Goal: Task Accomplishment & Management: Use online tool/utility

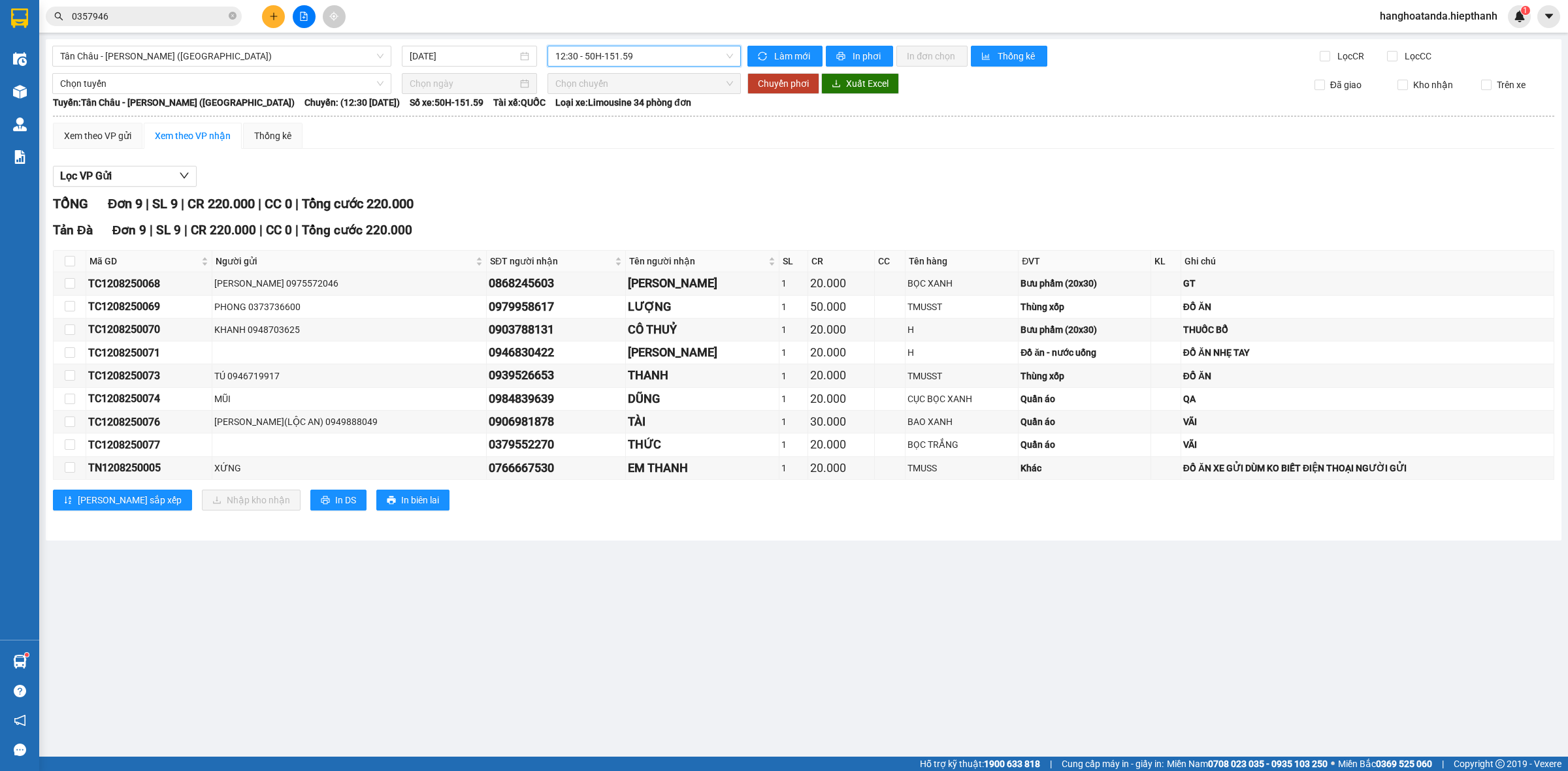
click at [234, 14] on icon "close-circle" at bounding box center [232, 15] width 8 height 8
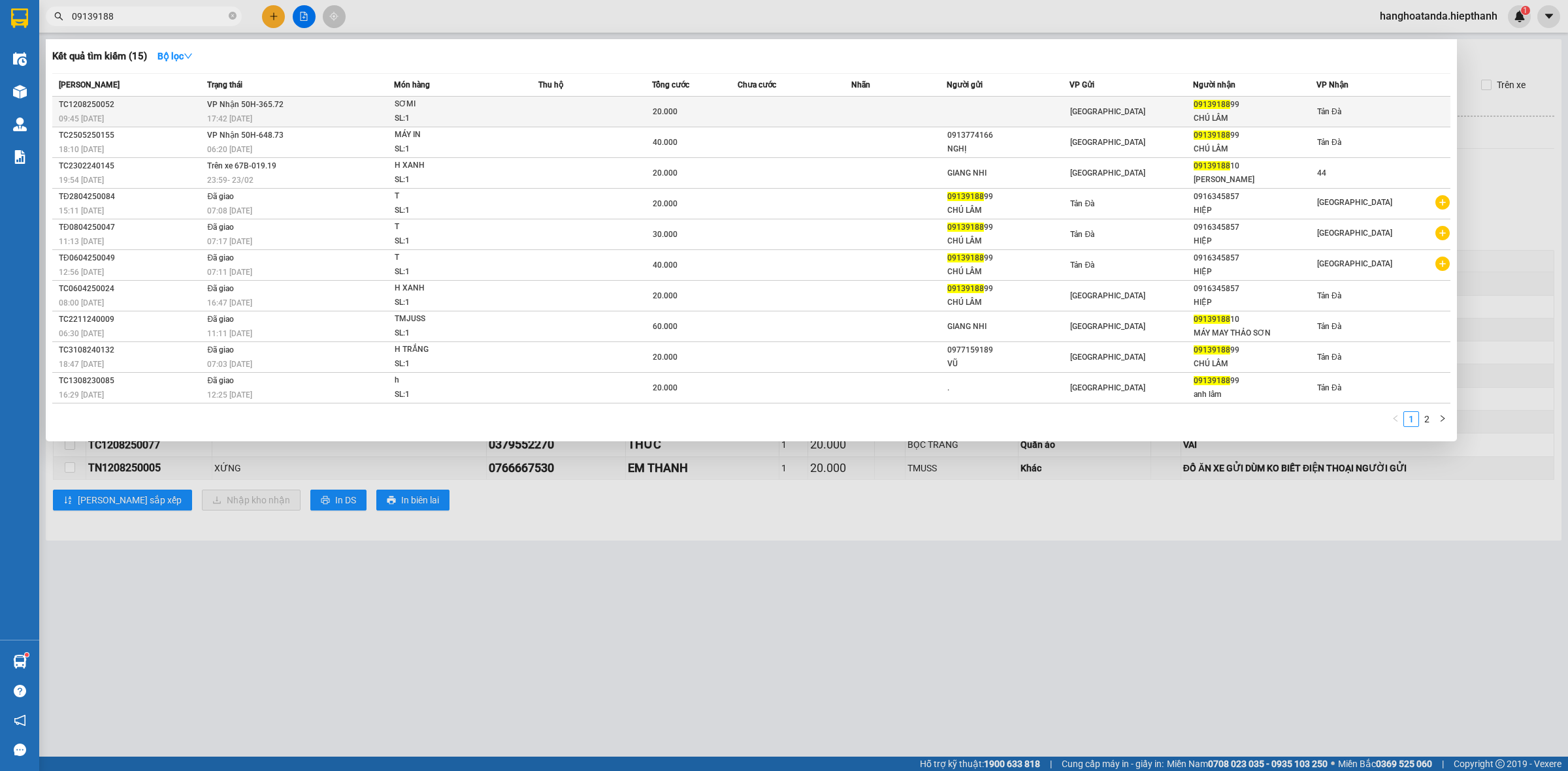
type input "09139188"
click at [902, 108] on td at bounding box center [898, 112] width 95 height 30
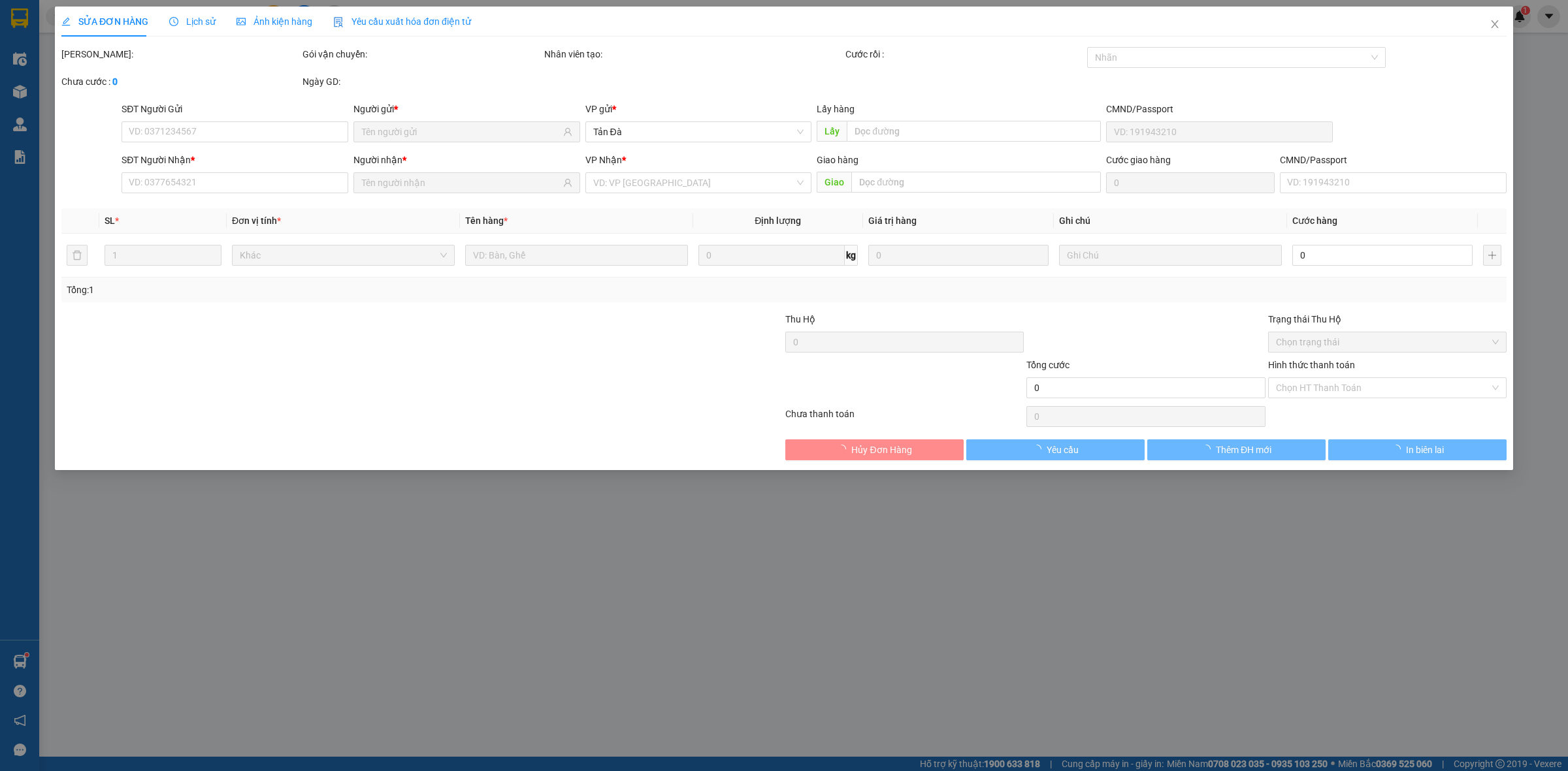
type input "0913918899"
type input "CHÚ LÂM"
type input "20.000"
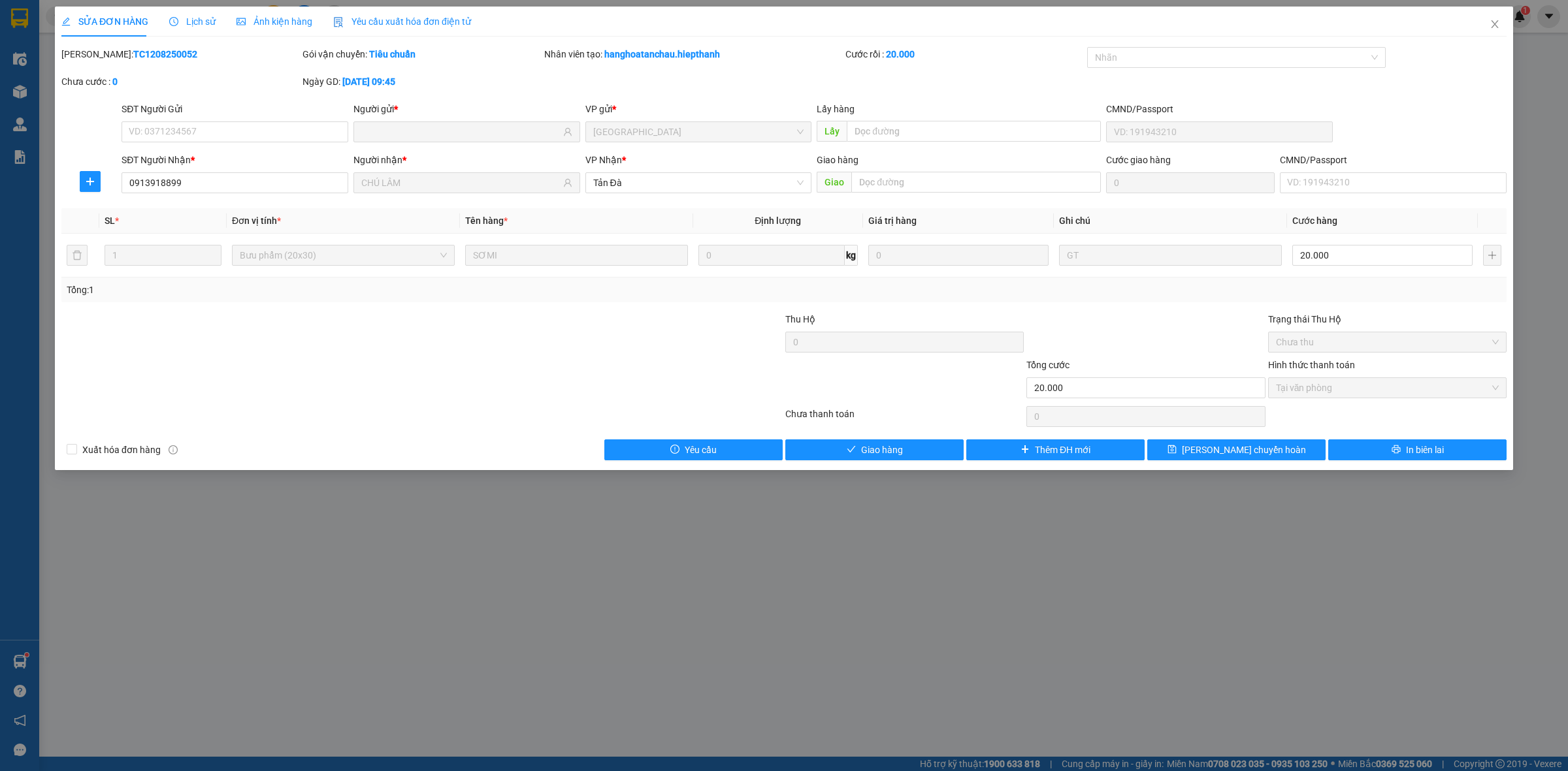
click at [908, 462] on div "SỬA ĐƠN HÀNG Lịch sử Ảnh kiện hàng Yêu cầu xuất hóa đơn điện tử Total Paid Fee …" at bounding box center [784, 238] width 1458 height 464
click at [908, 451] on button "Giao hàng" at bounding box center [874, 449] width 179 height 21
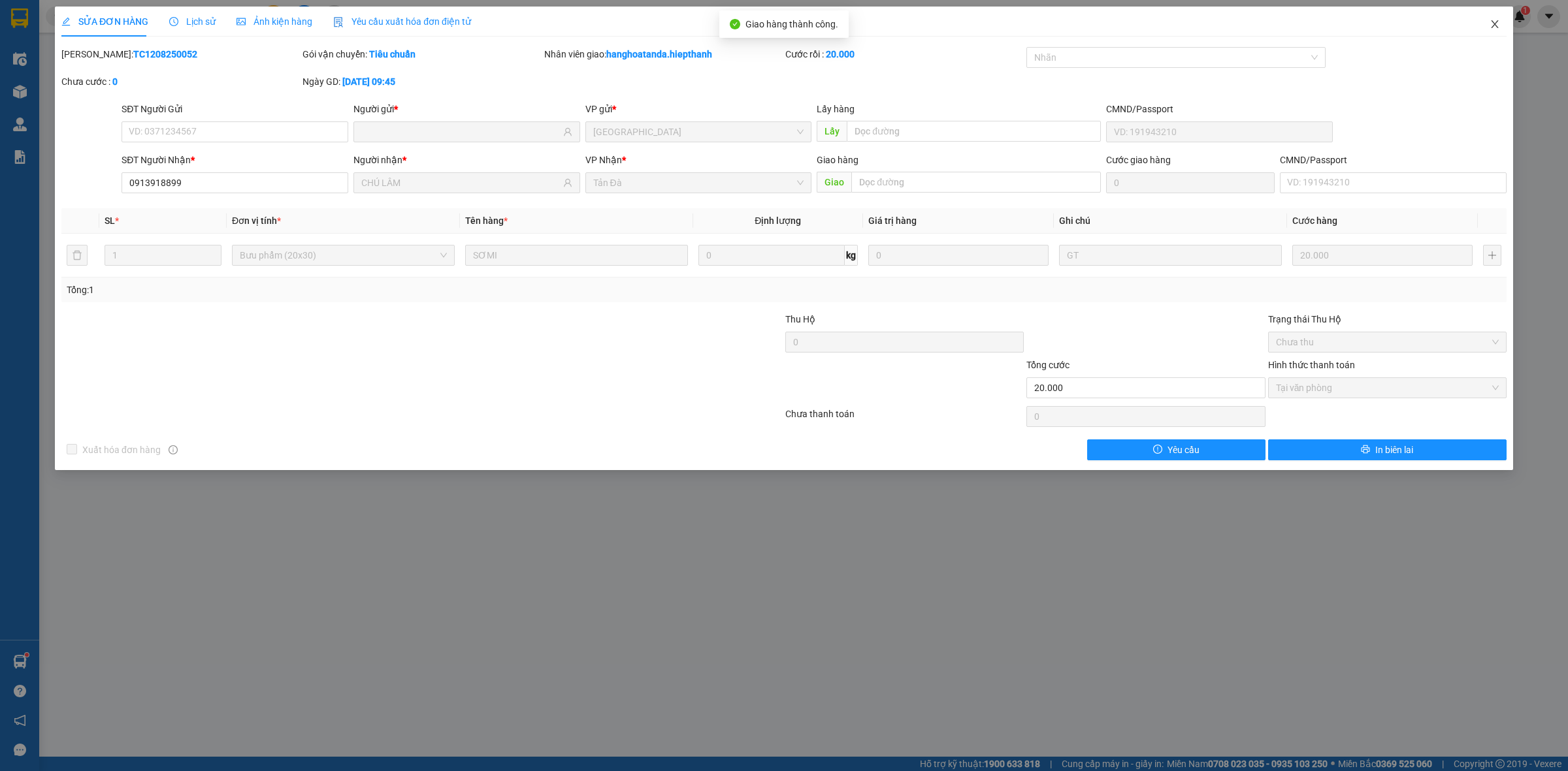
click at [1496, 20] on icon "close" at bounding box center [1494, 24] width 10 height 10
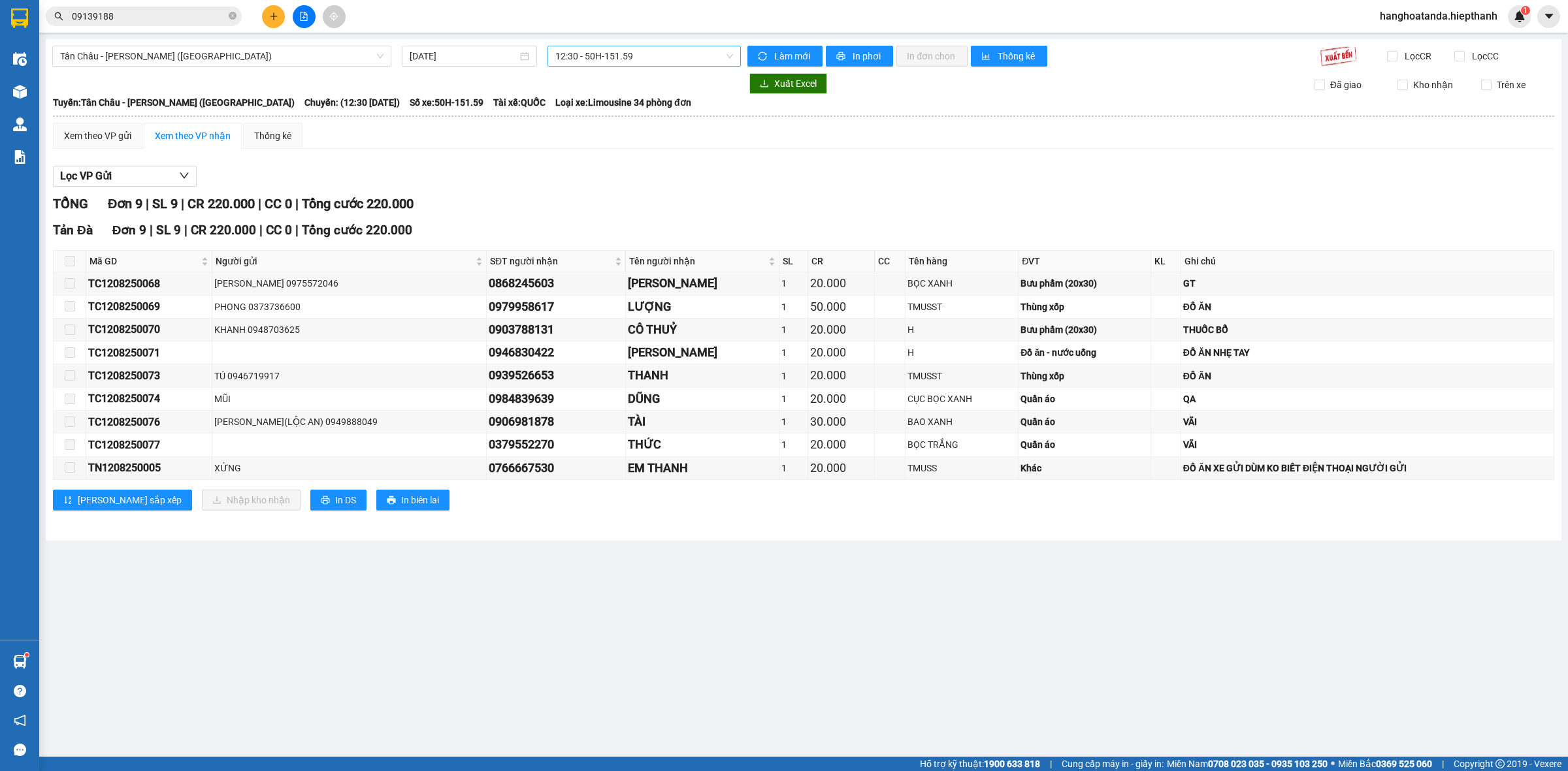
click at [620, 54] on span "12:30 - 50H-151.59" at bounding box center [644, 56] width 178 height 20
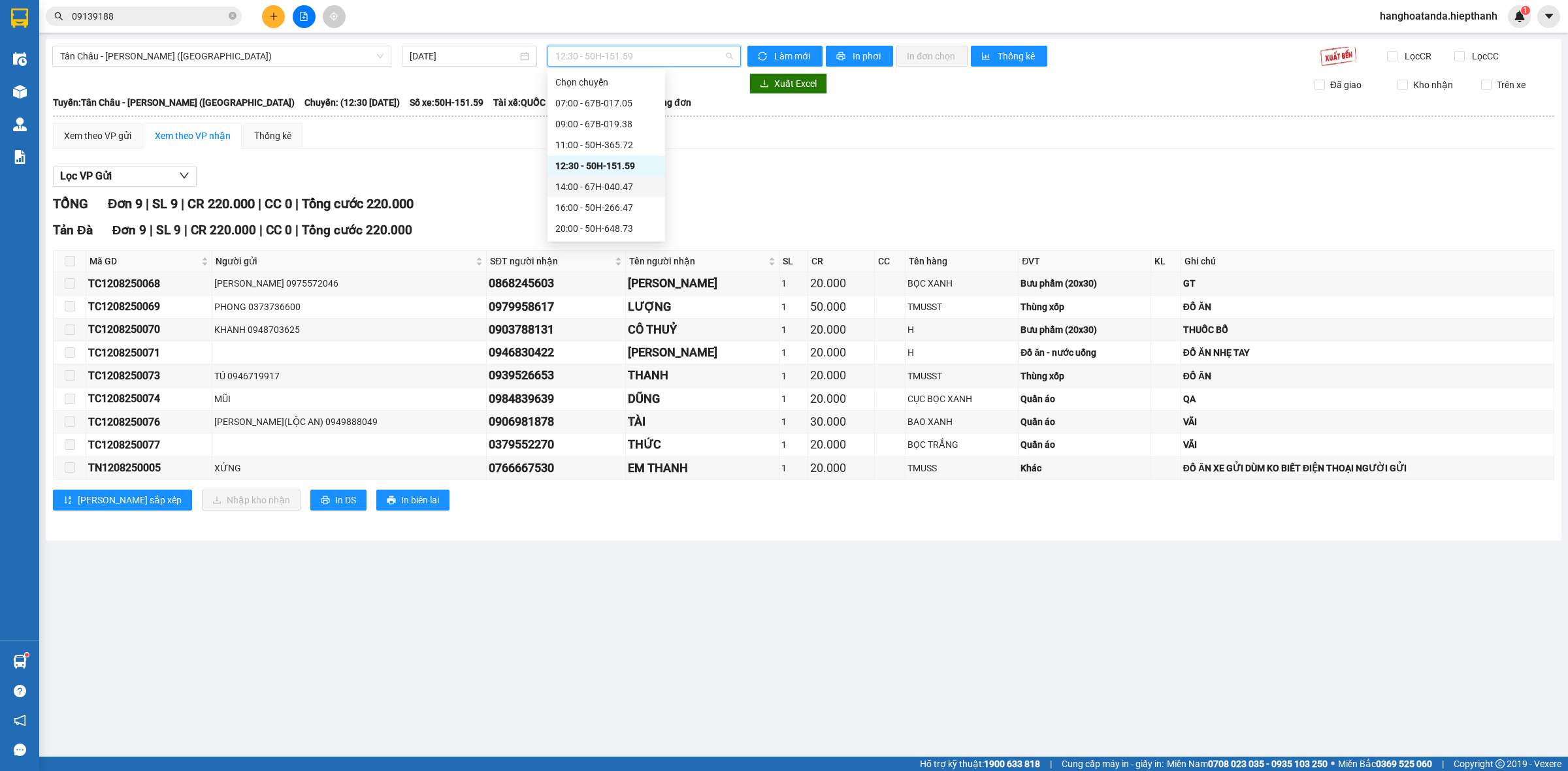
click at [607, 191] on div "14:00 - 67H-040.47" at bounding box center [606, 187] width 102 height 14
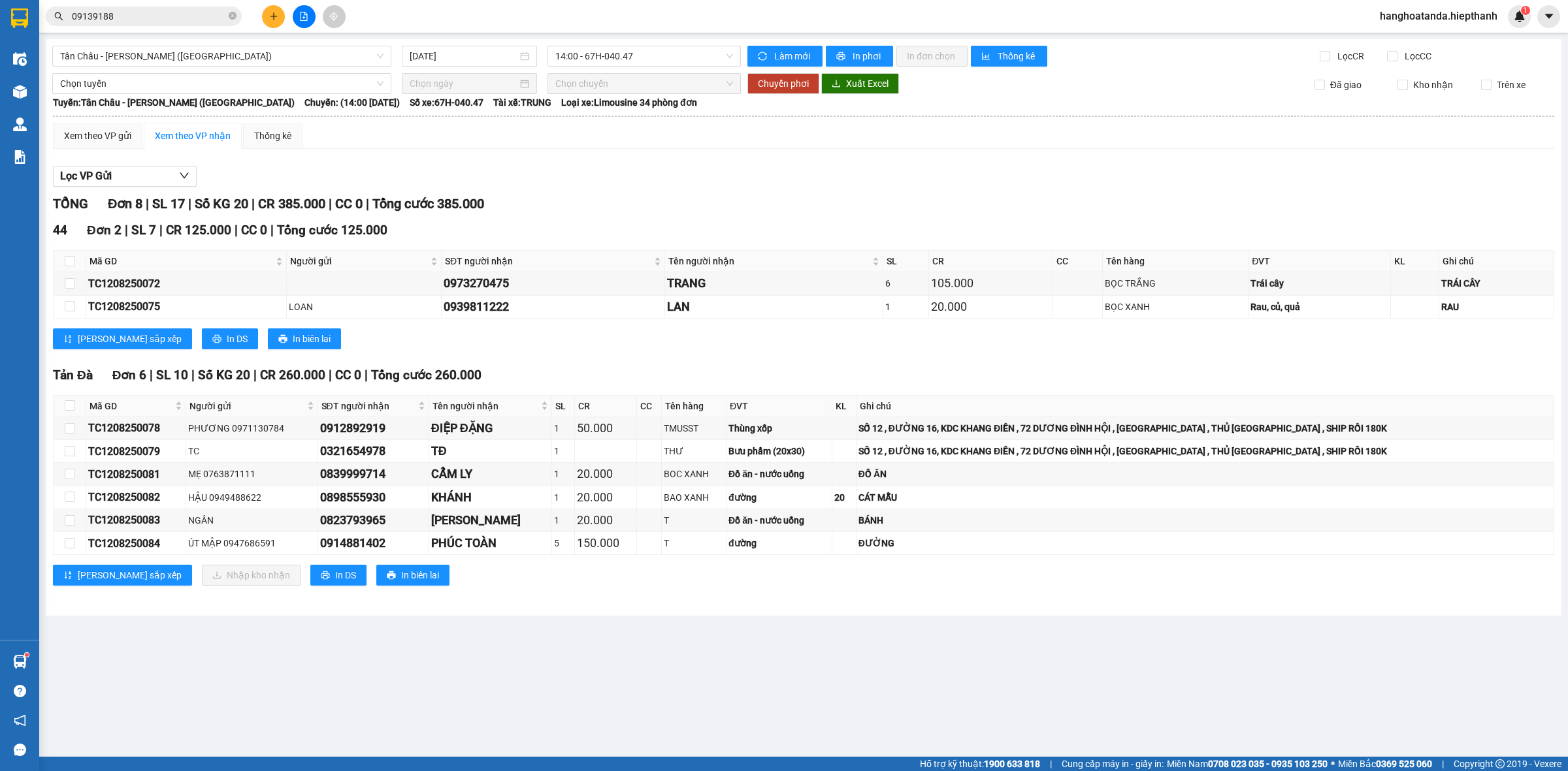
click at [630, 44] on div "[GEOGRAPHIC_DATA] - [GEOGRAPHIC_DATA] ([GEOGRAPHIC_DATA]) [DATE] 14:00 - 67H-04…" at bounding box center [803, 327] width 1515 height 577
click at [631, 49] on span "14:00 - 67H-040.47" at bounding box center [644, 56] width 178 height 20
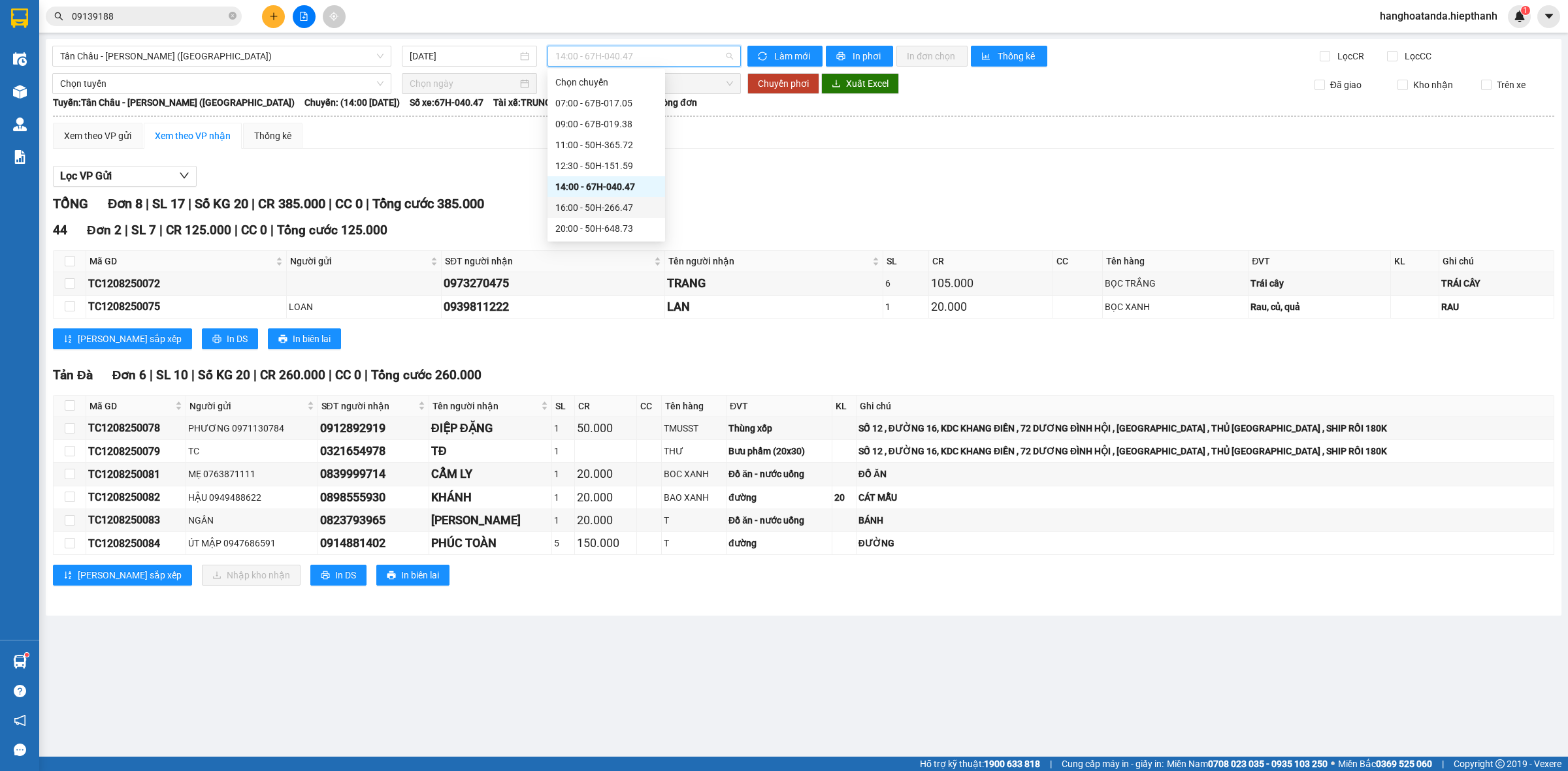
click at [607, 207] on div "16:00 - 50H-266.47" at bounding box center [606, 207] width 102 height 14
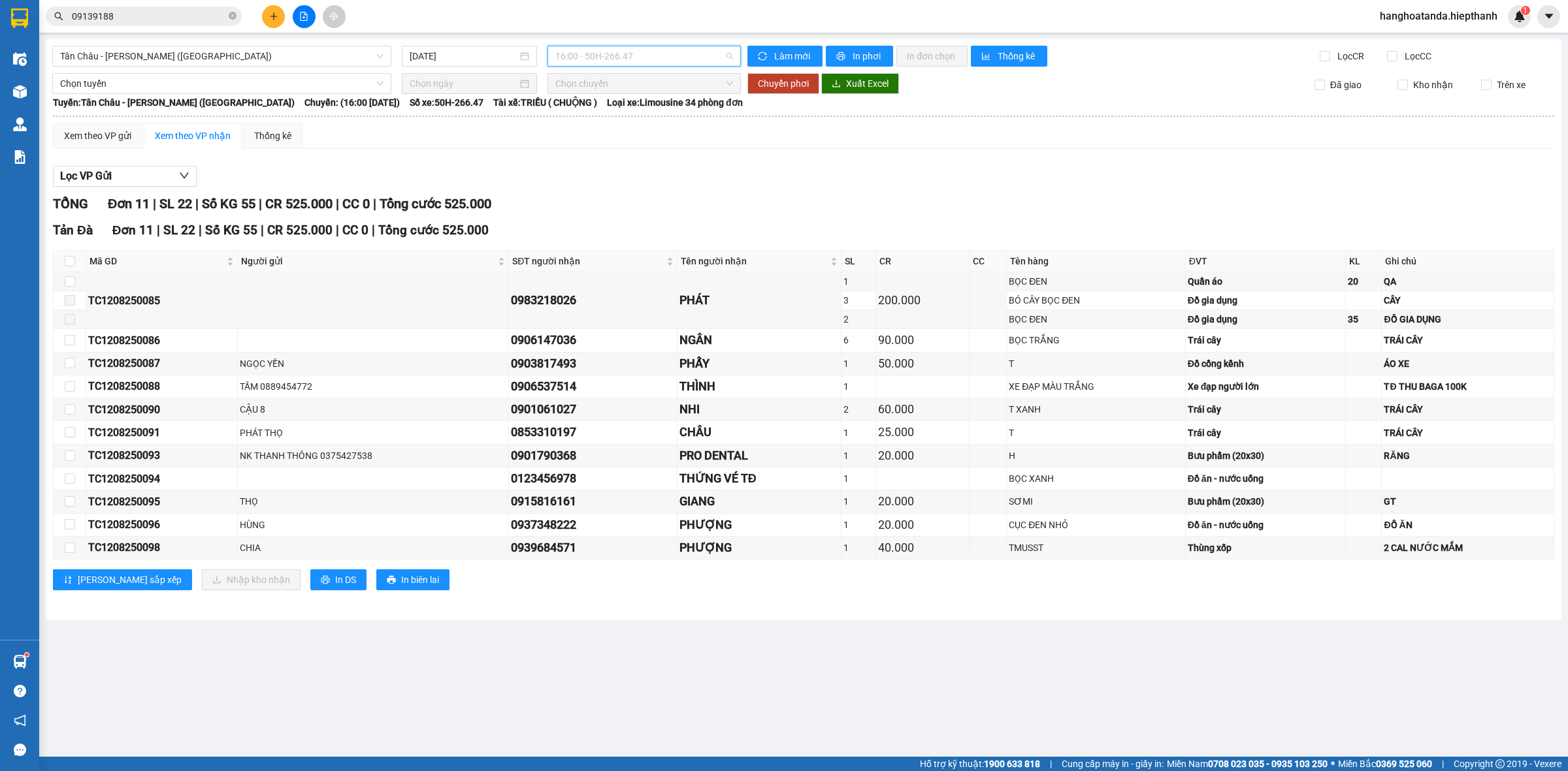
click at [664, 64] on span "16:00 - 50H-266.47" at bounding box center [644, 56] width 178 height 20
click at [611, 227] on div "20:00 - 50H-648.73" at bounding box center [606, 228] width 102 height 14
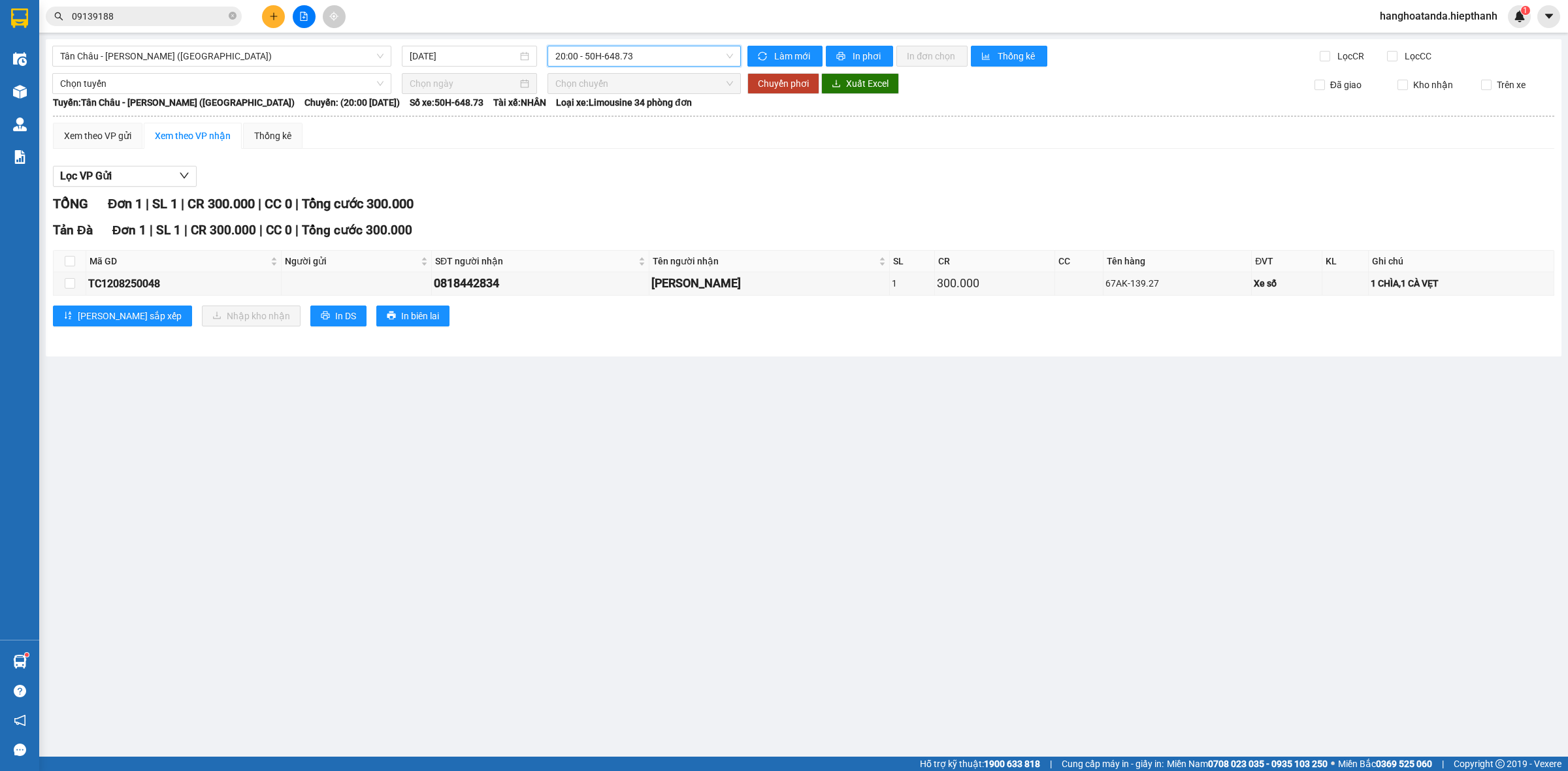
click at [634, 53] on span "20:00 - 50H-648.73" at bounding box center [644, 56] width 178 height 20
click at [620, 170] on div "22:00 - 50H-716.94" at bounding box center [606, 168] width 102 height 14
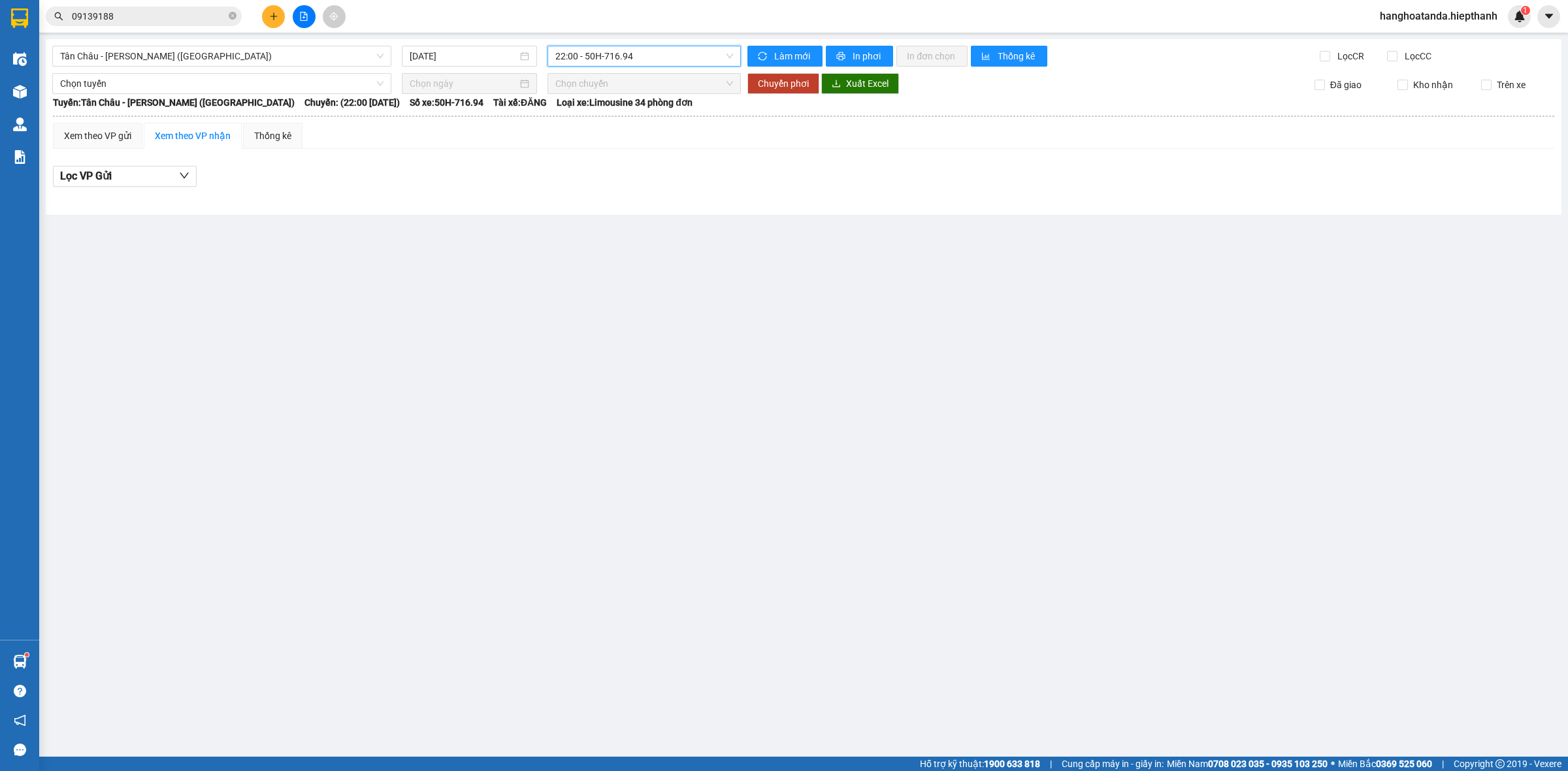
click at [185, 24] on span "09139188" at bounding box center [143, 16] width 196 height 20
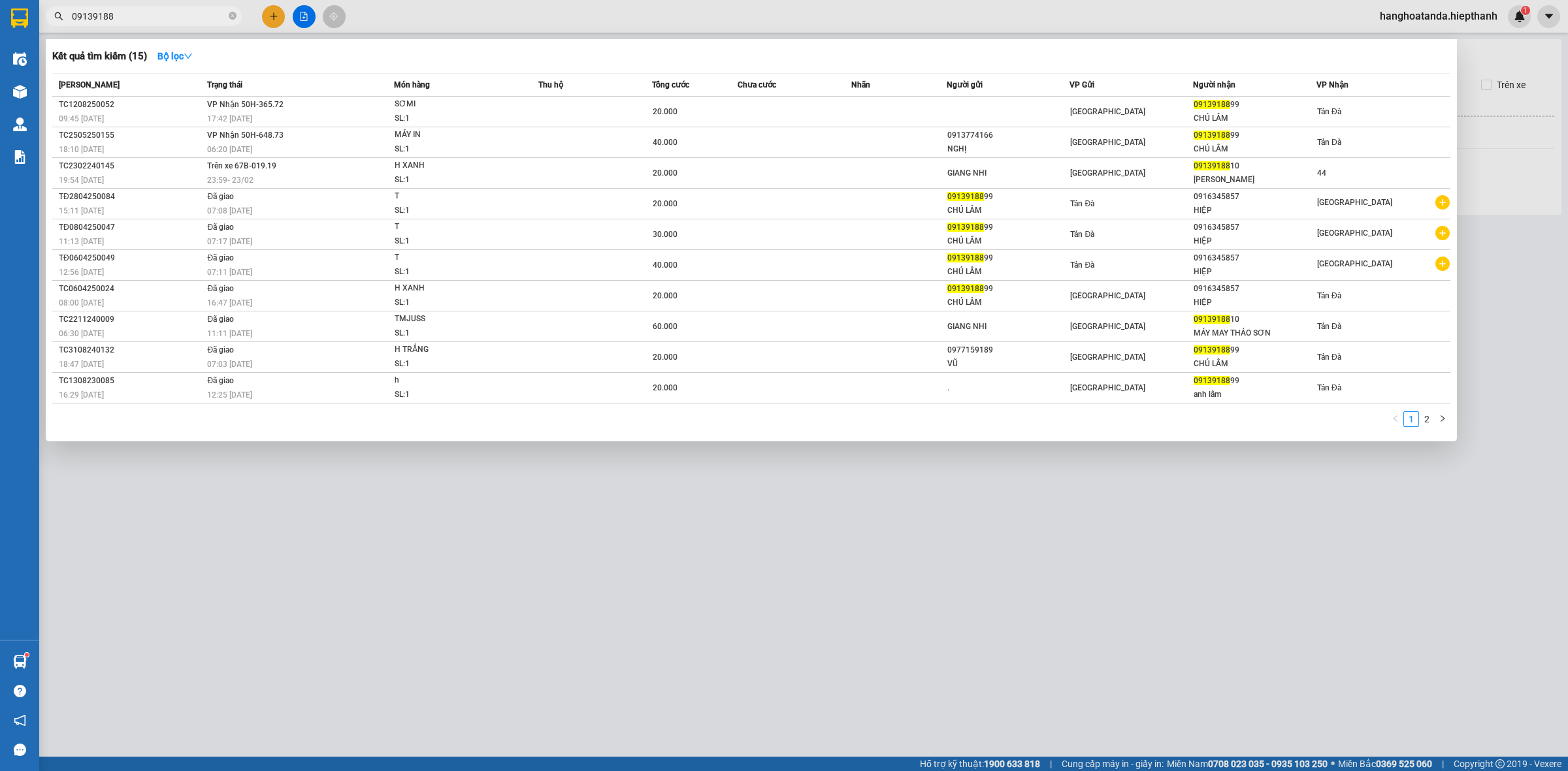
click at [187, 21] on input "09139188" at bounding box center [148, 17] width 154 height 14
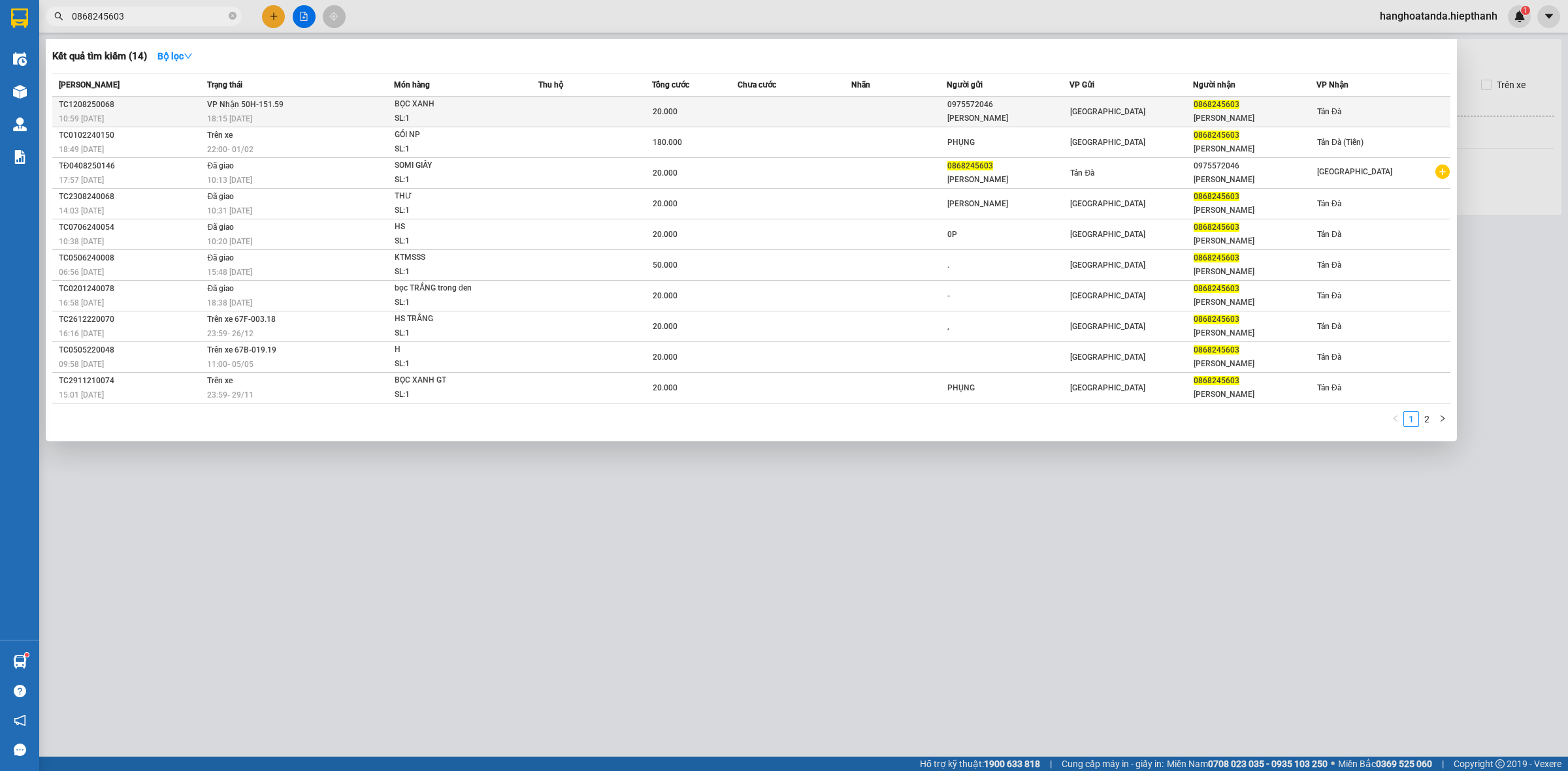
type input "0868245603"
click at [605, 109] on td at bounding box center [595, 112] width 113 height 30
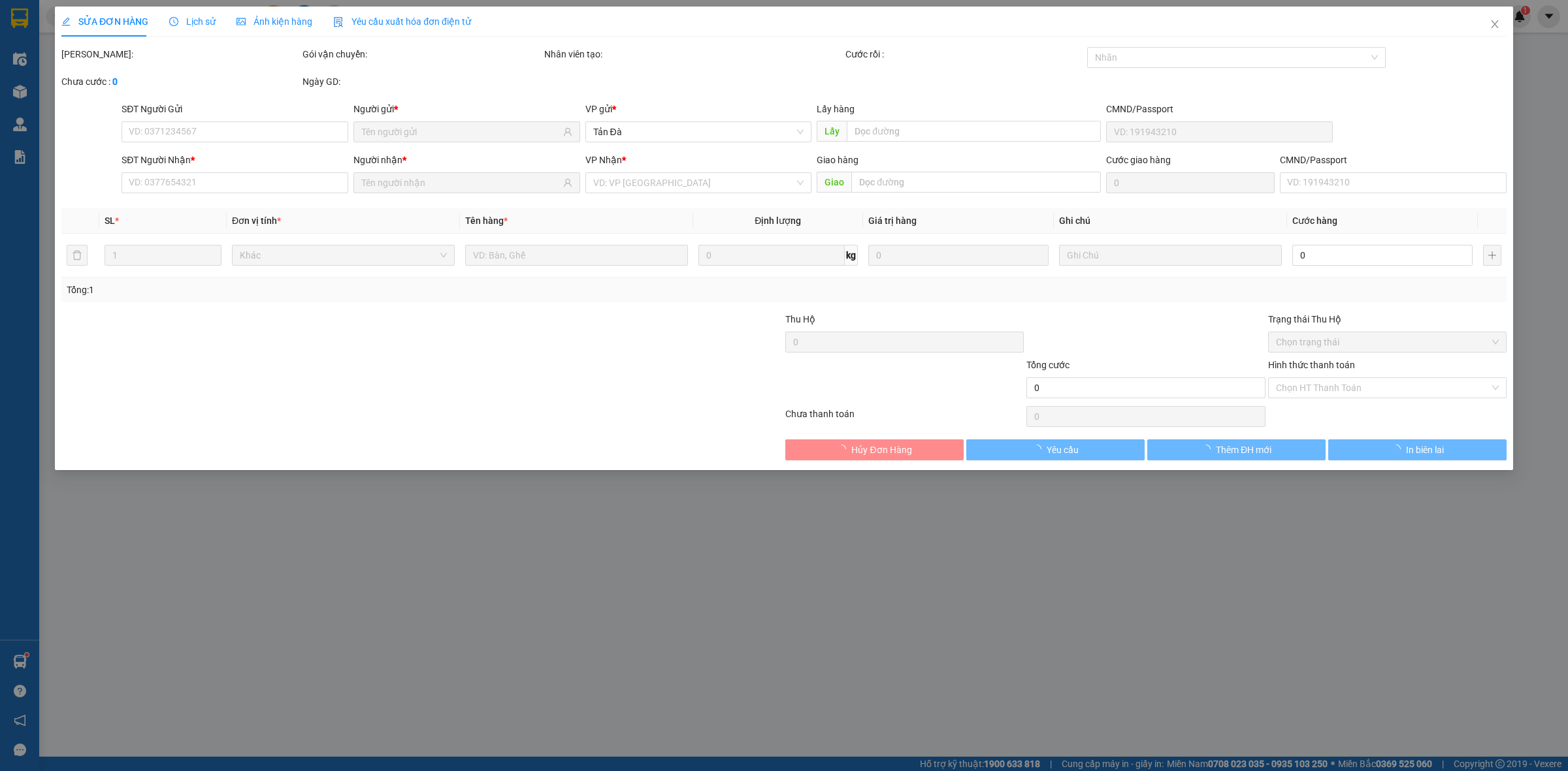
type input "0975572046"
type input "[PERSON_NAME]"
type input "0868245603"
type input "[PERSON_NAME]"
type input "20.000"
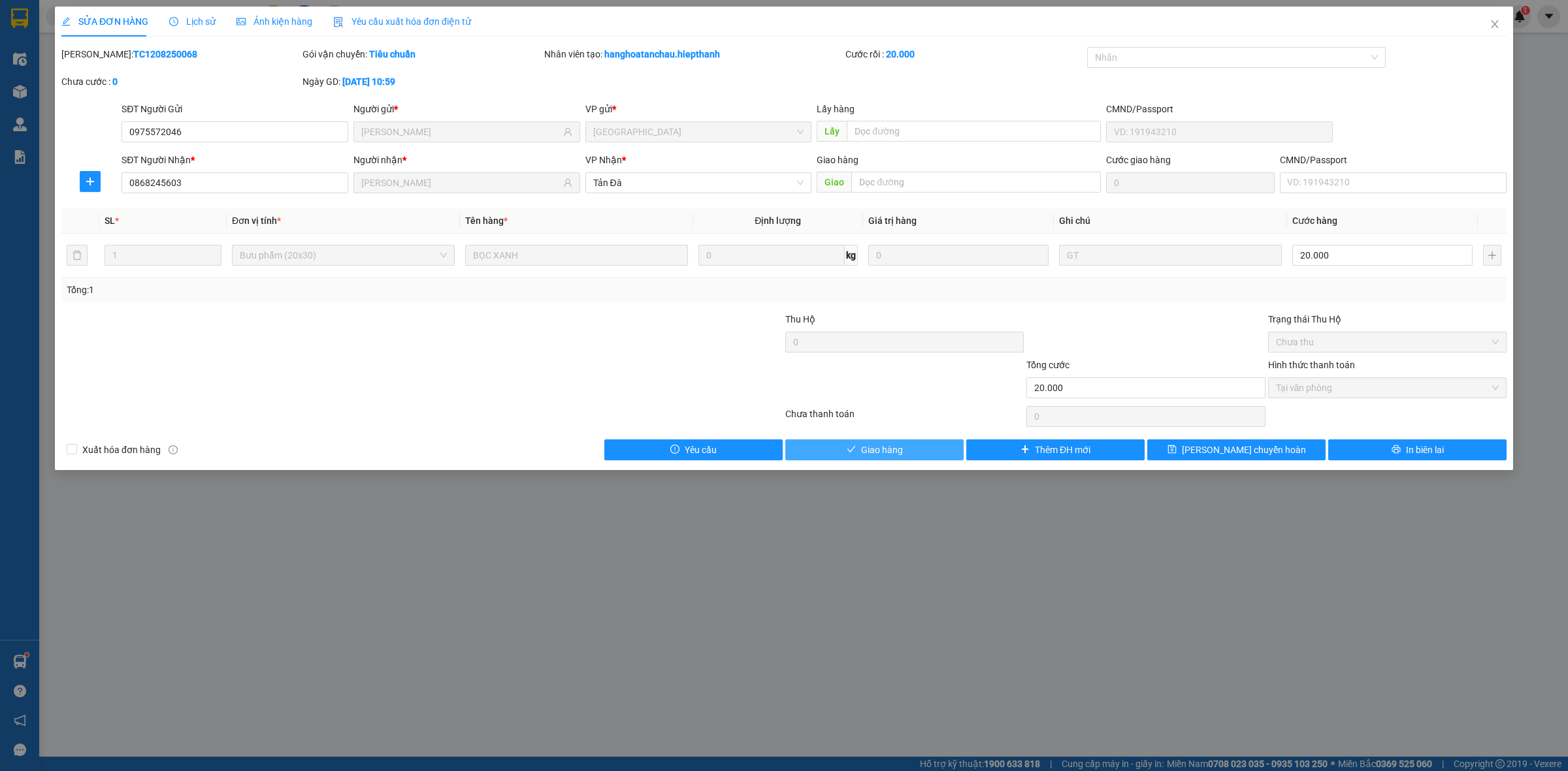
click at [866, 456] on span "Giao hàng" at bounding box center [882, 450] width 42 height 14
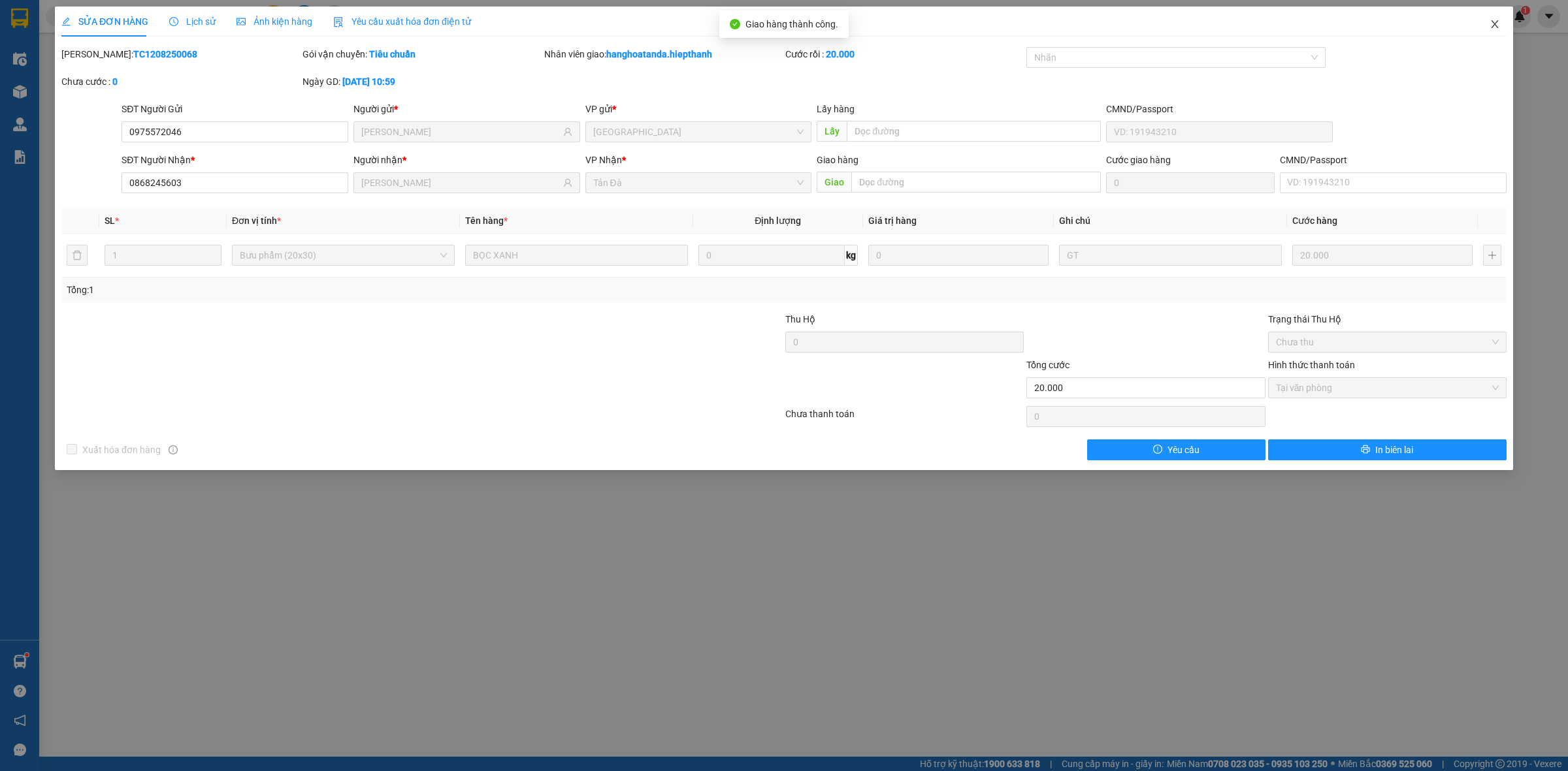
click at [1494, 30] on icon "close" at bounding box center [1494, 24] width 10 height 10
